Goal: Information Seeking & Learning: Learn about a topic

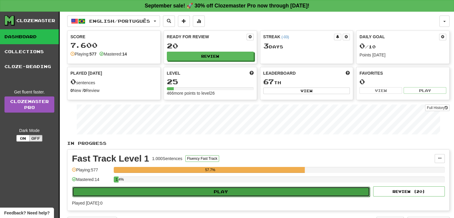
click at [218, 189] on button "Play" at bounding box center [221, 192] width 298 height 10
select select "**"
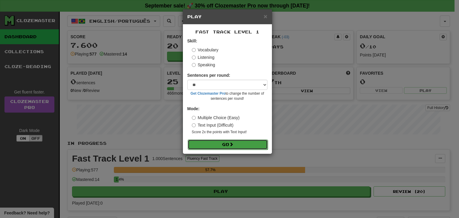
click at [226, 143] on button "Go" at bounding box center [228, 144] width 80 height 10
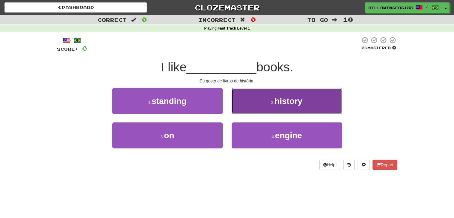
click at [301, 94] on button "2 . history" at bounding box center [287, 101] width 110 height 26
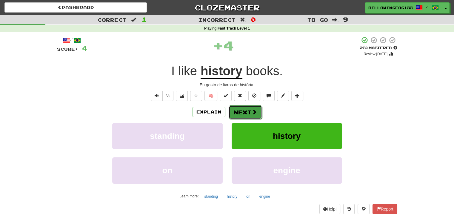
click at [237, 111] on button "Next" at bounding box center [245, 112] width 33 height 14
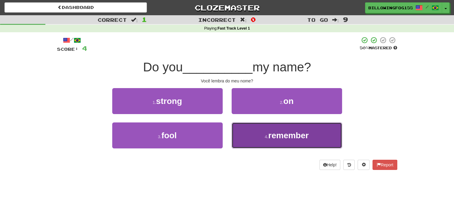
click at [291, 135] on span "remember" at bounding box center [288, 135] width 40 height 9
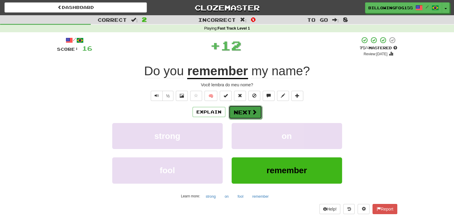
click at [239, 112] on button "Next" at bounding box center [245, 112] width 33 height 14
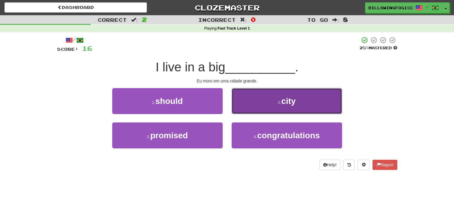
click at [293, 101] on span "city" at bounding box center [288, 100] width 14 height 9
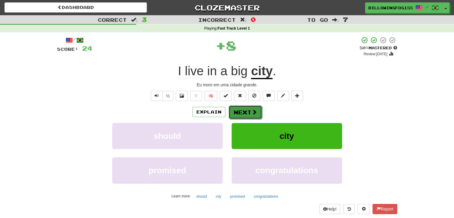
click at [245, 112] on button "Next" at bounding box center [245, 112] width 33 height 14
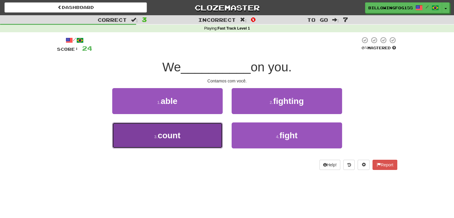
click at [159, 133] on span "count" at bounding box center [169, 135] width 23 height 9
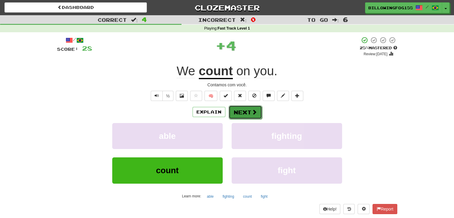
click at [241, 114] on button "Next" at bounding box center [245, 112] width 33 height 14
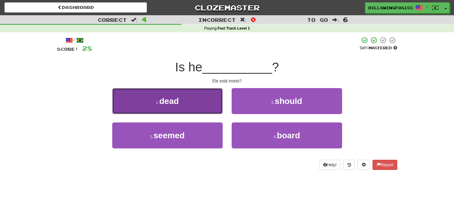
click at [171, 103] on span "dead" at bounding box center [168, 100] width 19 height 9
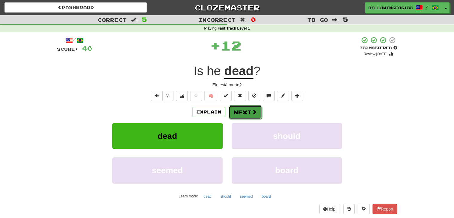
click at [247, 113] on button "Next" at bounding box center [245, 112] width 33 height 14
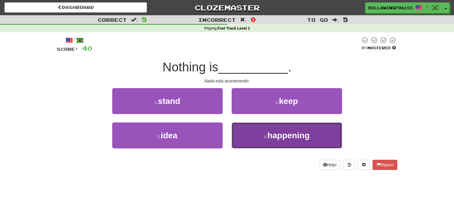
click at [297, 136] on span "happening" at bounding box center [289, 135] width 42 height 9
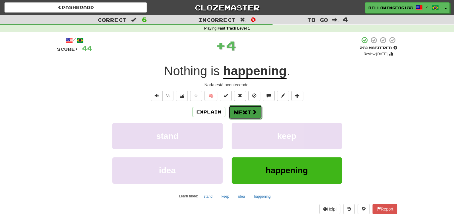
click at [248, 110] on button "Next" at bounding box center [245, 112] width 33 height 14
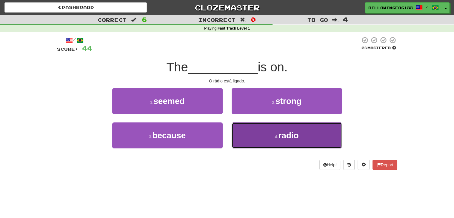
click at [272, 135] on button "4 . radio" at bounding box center [287, 135] width 110 height 26
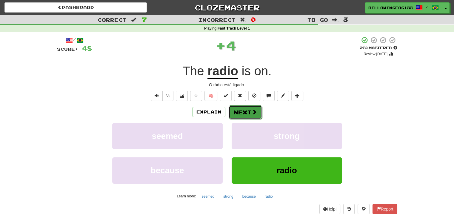
click at [245, 109] on button "Next" at bounding box center [245, 112] width 33 height 14
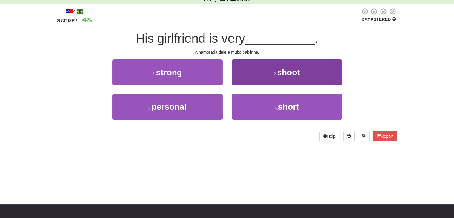
scroll to position [30, 0]
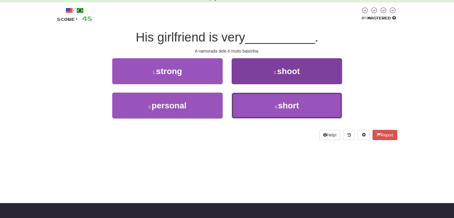
click at [286, 109] on span "short" at bounding box center [288, 105] width 21 height 9
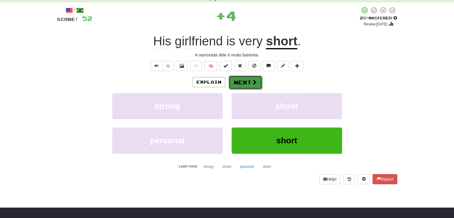
click at [245, 80] on button "Next" at bounding box center [245, 83] width 33 height 14
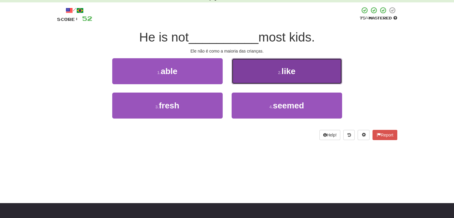
click at [284, 67] on span "like" at bounding box center [289, 71] width 14 height 9
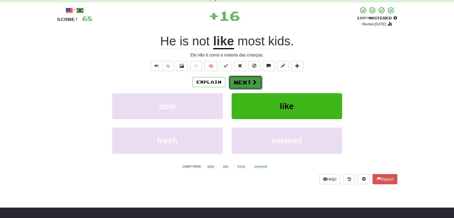
click at [244, 81] on button "Next" at bounding box center [245, 83] width 33 height 14
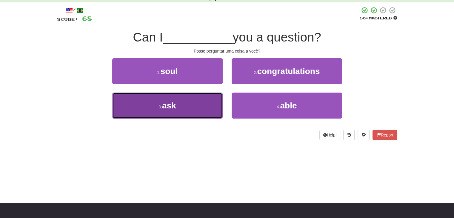
click at [190, 100] on button "3 . ask" at bounding box center [167, 106] width 110 height 26
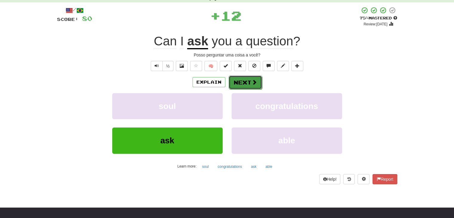
click at [250, 81] on button "Next" at bounding box center [245, 83] width 33 height 14
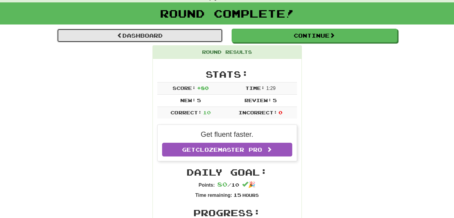
click at [144, 35] on link "Dashboard" at bounding box center [140, 36] width 166 height 14
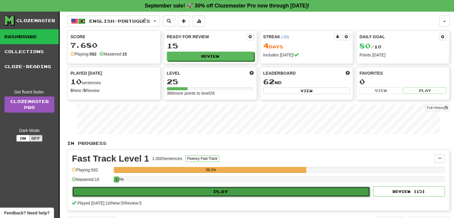
click at [234, 190] on button "Play" at bounding box center [221, 192] width 298 height 10
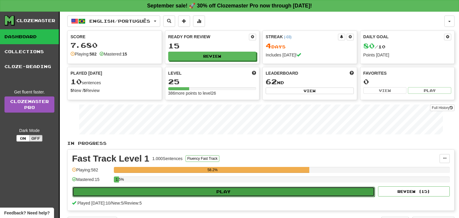
select select "**"
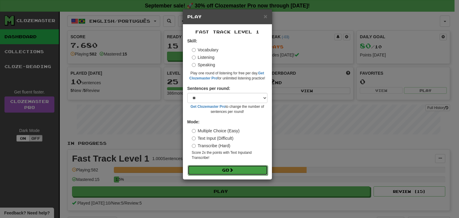
click at [227, 170] on button "Go" at bounding box center [228, 170] width 80 height 10
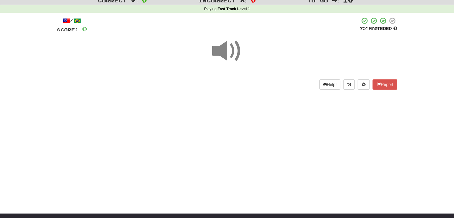
scroll to position [30, 0]
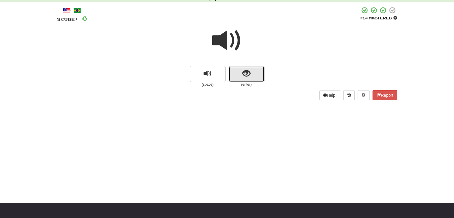
click at [243, 76] on span "show sentence" at bounding box center [246, 74] width 8 height 8
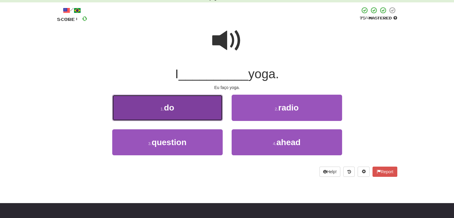
click at [161, 113] on button "1 . do" at bounding box center [167, 108] width 110 height 26
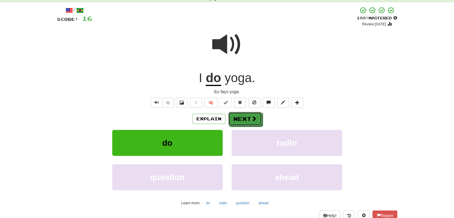
click at [245, 116] on button "Next" at bounding box center [244, 119] width 33 height 14
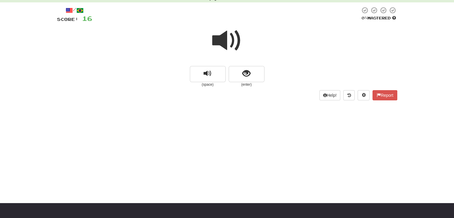
click at [221, 35] on span at bounding box center [227, 41] width 30 height 30
click at [227, 40] on span at bounding box center [227, 41] width 30 height 30
click at [224, 37] on span at bounding box center [227, 41] width 30 height 30
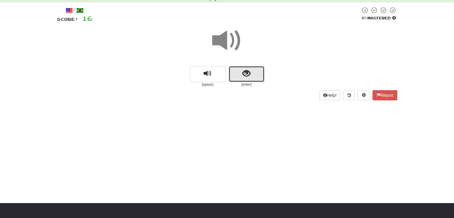
click at [240, 68] on button "show sentence" at bounding box center [247, 74] width 36 height 16
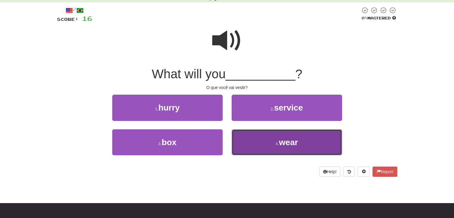
click at [287, 144] on span "wear" at bounding box center [288, 142] width 19 height 9
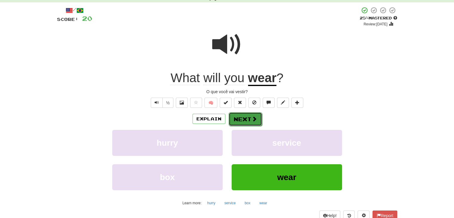
click at [252, 120] on span at bounding box center [254, 118] width 5 height 5
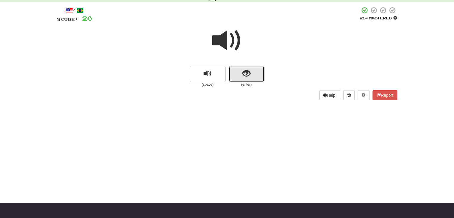
click at [242, 71] on span "show sentence" at bounding box center [246, 74] width 8 height 8
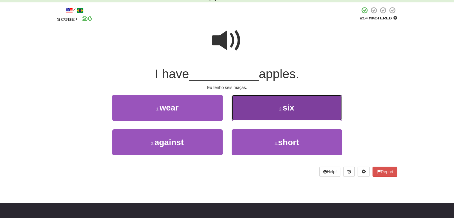
click at [297, 105] on button "2 . six" at bounding box center [287, 108] width 110 height 26
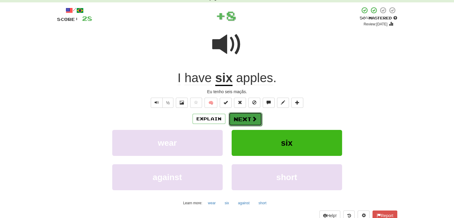
click at [244, 119] on button "Next" at bounding box center [245, 119] width 33 height 14
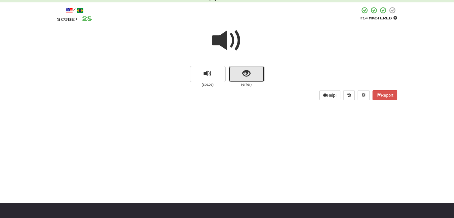
click at [245, 73] on span "show sentence" at bounding box center [246, 74] width 8 height 8
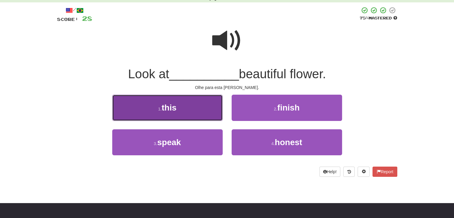
click at [160, 108] on small "1 ." at bounding box center [160, 109] width 4 height 5
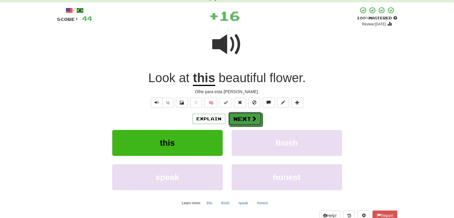
click at [242, 116] on button "Next" at bounding box center [244, 119] width 33 height 14
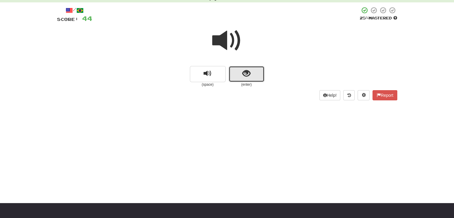
click at [242, 78] on button "show sentence" at bounding box center [247, 74] width 36 height 16
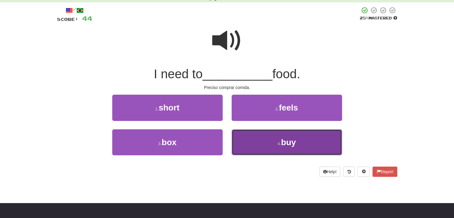
click at [281, 141] on small "4 ." at bounding box center [280, 143] width 4 height 5
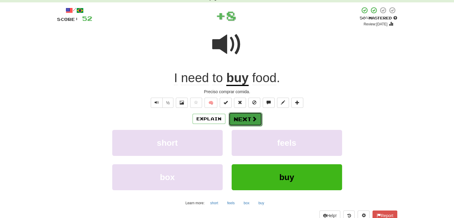
click at [240, 120] on button "Next" at bounding box center [245, 119] width 33 height 14
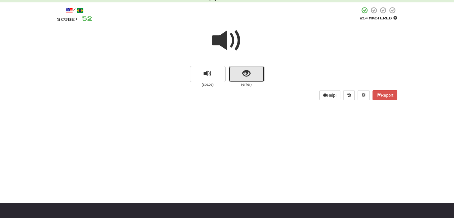
click at [246, 75] on span "show sentence" at bounding box center [246, 74] width 8 height 8
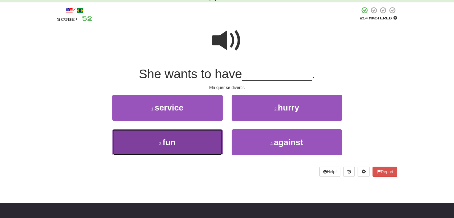
click at [188, 147] on button "3 . fun" at bounding box center [167, 142] width 110 height 26
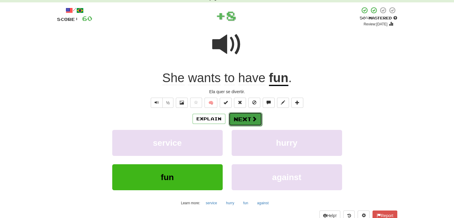
click at [250, 120] on button "Next" at bounding box center [245, 119] width 33 height 14
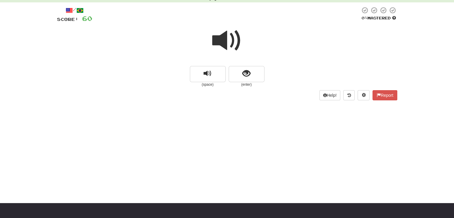
click at [215, 40] on span at bounding box center [227, 41] width 30 height 30
click at [229, 38] on span at bounding box center [227, 41] width 30 height 30
click at [251, 77] on button "show sentence" at bounding box center [247, 74] width 36 height 16
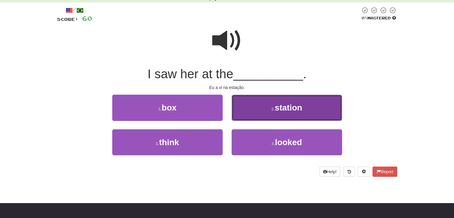
click at [284, 105] on span "station" at bounding box center [288, 107] width 27 height 9
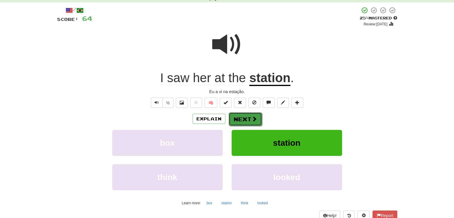
click at [242, 118] on button "Next" at bounding box center [245, 119] width 33 height 14
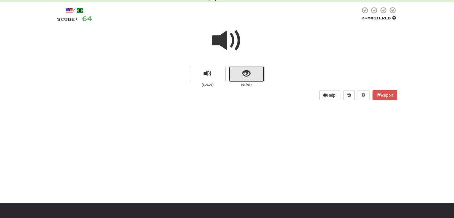
click at [256, 75] on button "show sentence" at bounding box center [247, 74] width 36 height 16
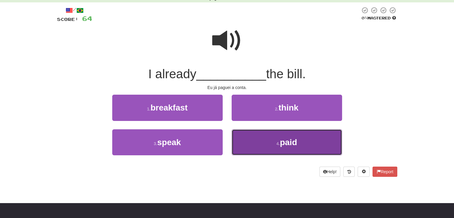
click at [285, 140] on span "paid" at bounding box center [288, 142] width 17 height 9
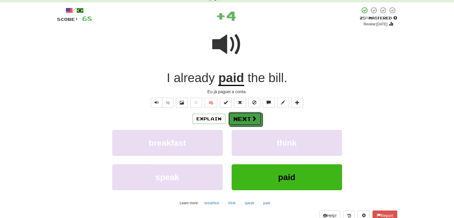
click at [252, 118] on span at bounding box center [253, 118] width 5 height 5
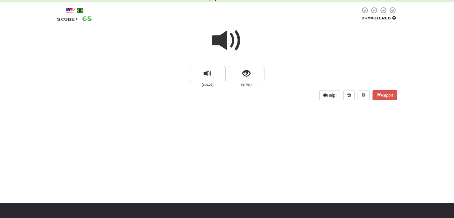
click at [229, 41] on span at bounding box center [227, 41] width 30 height 30
click at [251, 75] on button "show sentence" at bounding box center [247, 74] width 36 height 16
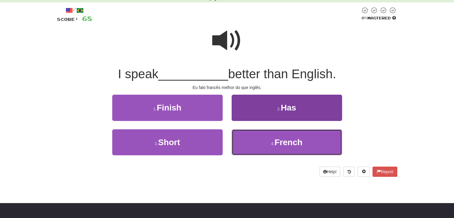
click at [295, 139] on span "French" at bounding box center [289, 142] width 28 height 9
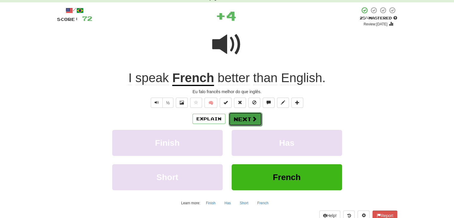
click at [247, 119] on button "Next" at bounding box center [245, 119] width 33 height 14
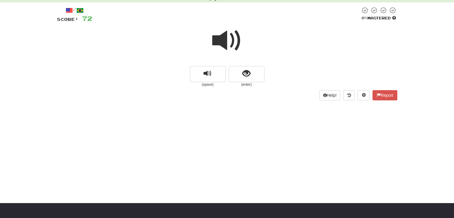
click at [227, 46] on span at bounding box center [227, 41] width 30 height 30
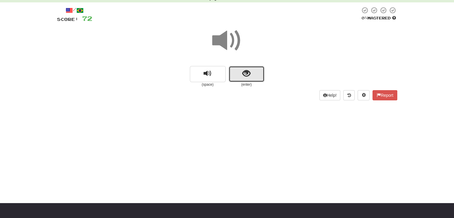
click at [248, 70] on span "show sentence" at bounding box center [246, 74] width 8 height 8
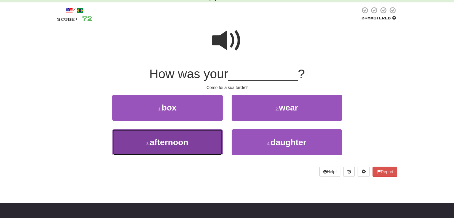
click at [186, 147] on button "3 . afternoon" at bounding box center [167, 142] width 110 height 26
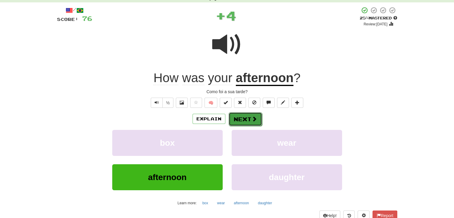
click at [249, 117] on button "Next" at bounding box center [245, 119] width 33 height 14
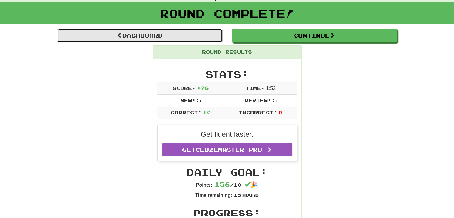
click at [156, 39] on link "Dashboard" at bounding box center [140, 36] width 166 height 14
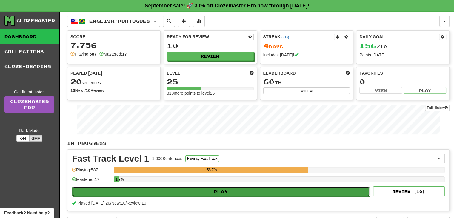
click at [224, 189] on button "Play" at bounding box center [221, 192] width 298 height 10
select select "**"
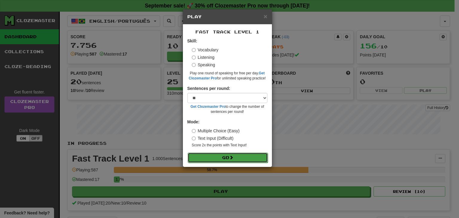
click at [225, 159] on button "Go" at bounding box center [228, 158] width 80 height 10
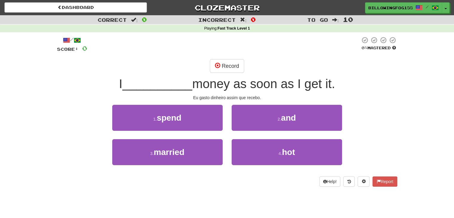
scroll to position [30, 0]
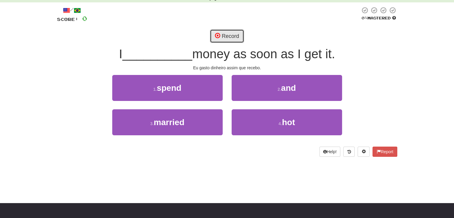
click at [226, 34] on button "Record" at bounding box center [227, 36] width 34 height 14
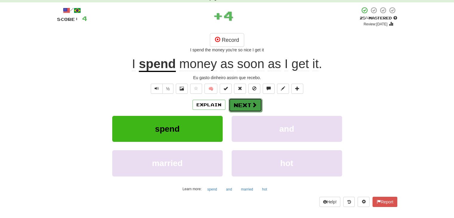
click at [245, 105] on button "Next" at bounding box center [245, 105] width 33 height 14
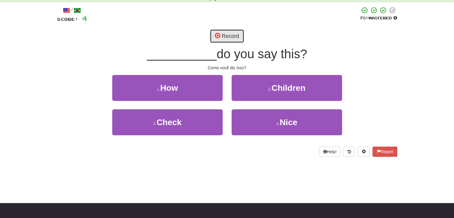
click at [226, 35] on button "Record" at bounding box center [227, 36] width 34 height 14
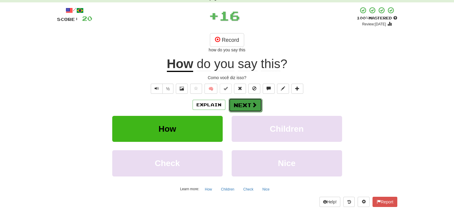
click at [249, 105] on button "Next" at bounding box center [245, 105] width 33 height 14
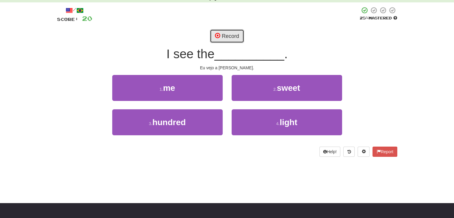
click at [219, 34] on span at bounding box center [217, 35] width 5 height 5
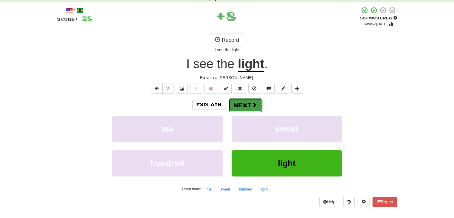
click at [245, 105] on button "Next" at bounding box center [245, 105] width 33 height 14
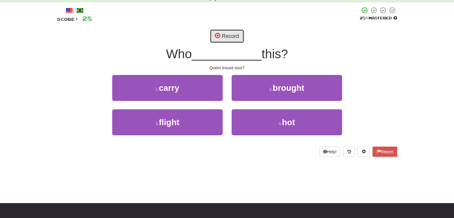
click at [227, 32] on button "Record" at bounding box center [227, 36] width 34 height 14
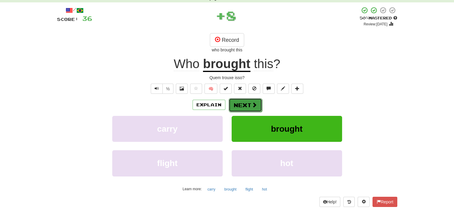
click at [248, 105] on button "Next" at bounding box center [245, 105] width 33 height 14
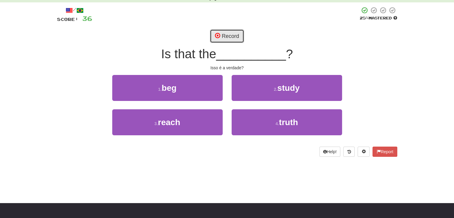
click at [229, 34] on button "Record" at bounding box center [227, 36] width 34 height 14
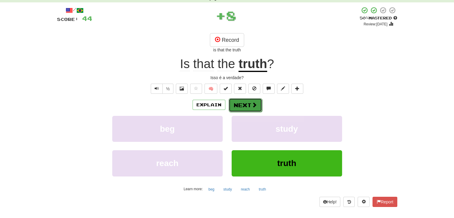
click at [248, 107] on button "Next" at bounding box center [245, 105] width 33 height 14
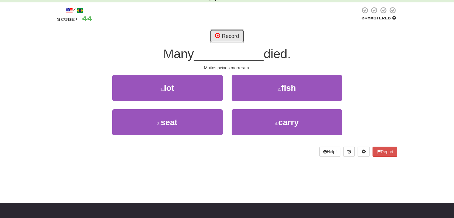
click at [232, 36] on button "Record" at bounding box center [227, 36] width 34 height 14
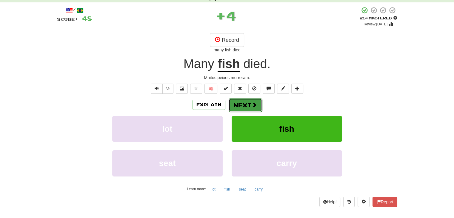
click at [247, 104] on button "Next" at bounding box center [245, 105] width 33 height 14
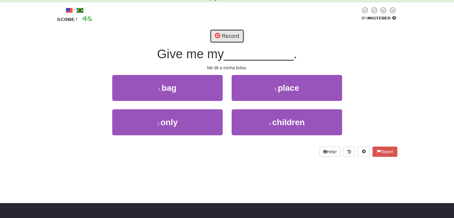
click at [238, 34] on button "Record" at bounding box center [227, 36] width 34 height 14
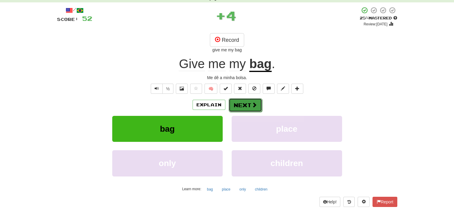
click at [247, 104] on button "Next" at bounding box center [245, 105] width 33 height 14
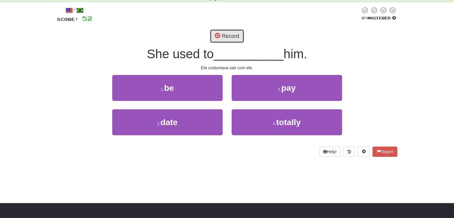
click at [228, 34] on button "Record" at bounding box center [227, 36] width 34 height 14
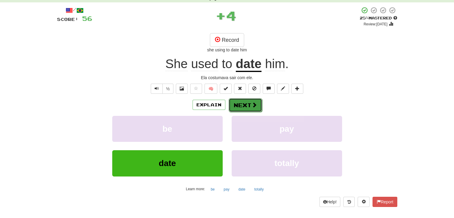
click at [246, 103] on button "Next" at bounding box center [245, 105] width 33 height 14
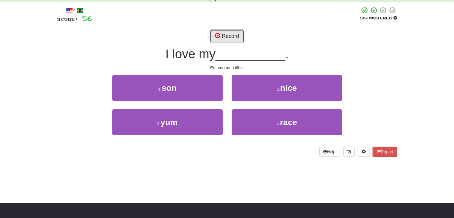
click at [230, 33] on button "Record" at bounding box center [227, 36] width 34 height 14
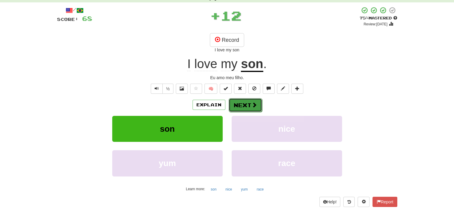
click at [247, 104] on button "Next" at bounding box center [245, 105] width 33 height 14
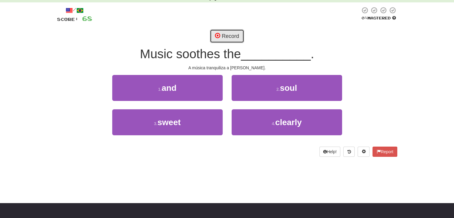
click at [233, 35] on button "Record" at bounding box center [227, 36] width 34 height 14
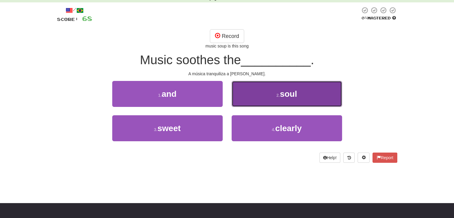
click at [278, 93] on small "2 ." at bounding box center [279, 95] width 4 height 5
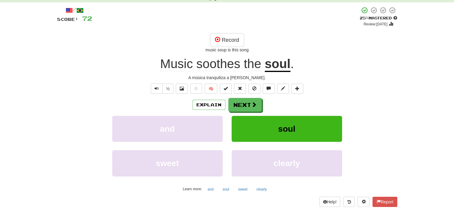
click at [148, 90] on div "½ 🧠" at bounding box center [227, 89] width 340 height 10
click at [151, 89] on button "Text-to-speech controls" at bounding box center [157, 89] width 12 height 10
click at [253, 105] on button "Next" at bounding box center [245, 105] width 33 height 14
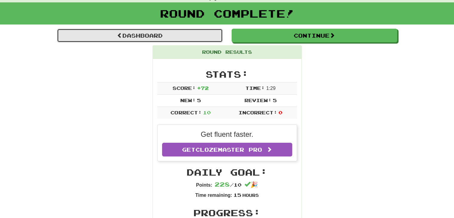
click at [154, 36] on link "Dashboard" at bounding box center [140, 36] width 166 height 14
